Goal: Information Seeking & Learning: Compare options

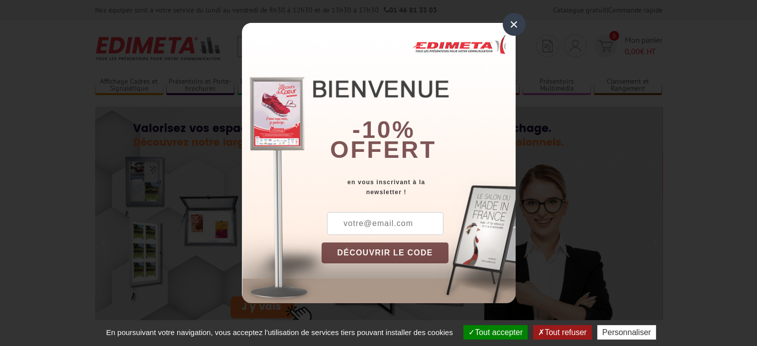
click at [516, 25] on div "×" at bounding box center [514, 24] width 23 height 23
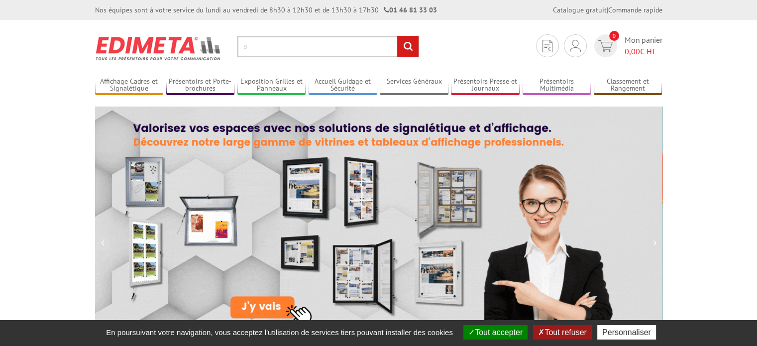
click at [352, 46] on input "s" at bounding box center [328, 46] width 182 height 21
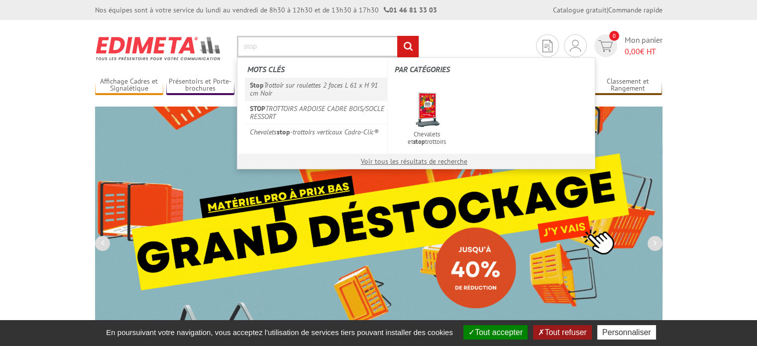
type input "stop"
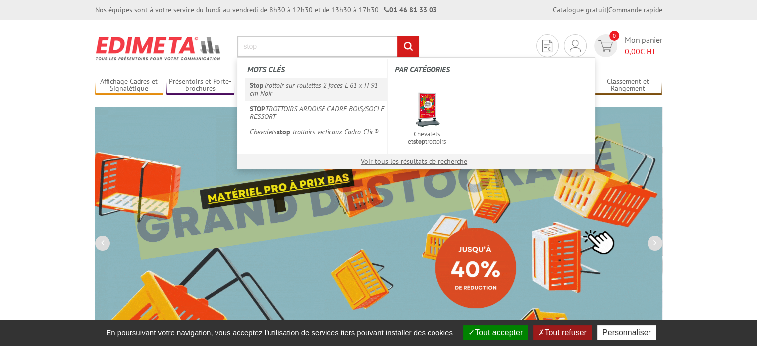
click at [323, 85] on link "Stop Trottoir sur roulettes 2 faces L 61 x H 91 cm Noir" at bounding box center [316, 89] width 143 height 23
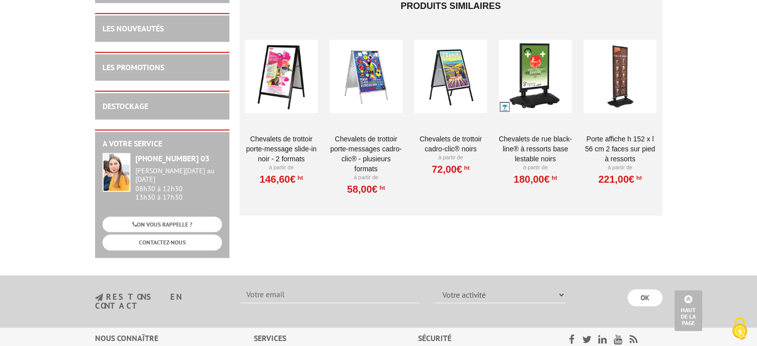
scroll to position [570, 0]
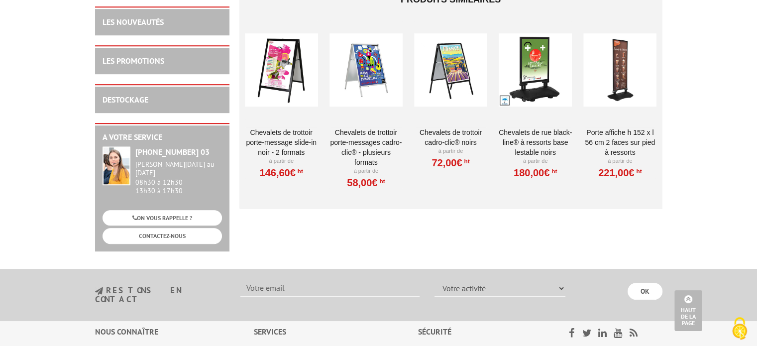
click at [537, 127] on link "Chevalets de rue Black-Line® à ressorts base lestable Noirs" at bounding box center [535, 142] width 73 height 30
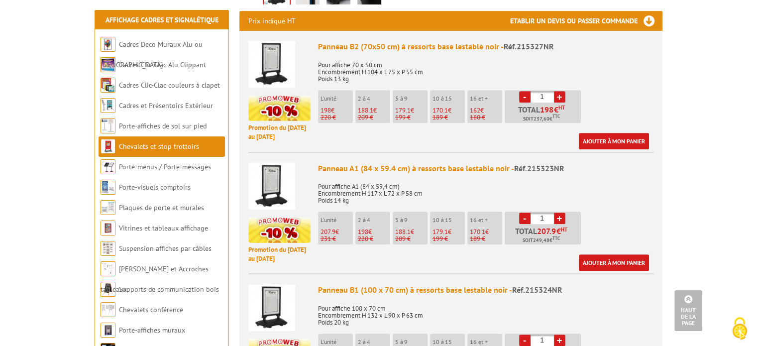
scroll to position [418, 0]
